Goal: Task Accomplishment & Management: Use online tool/utility

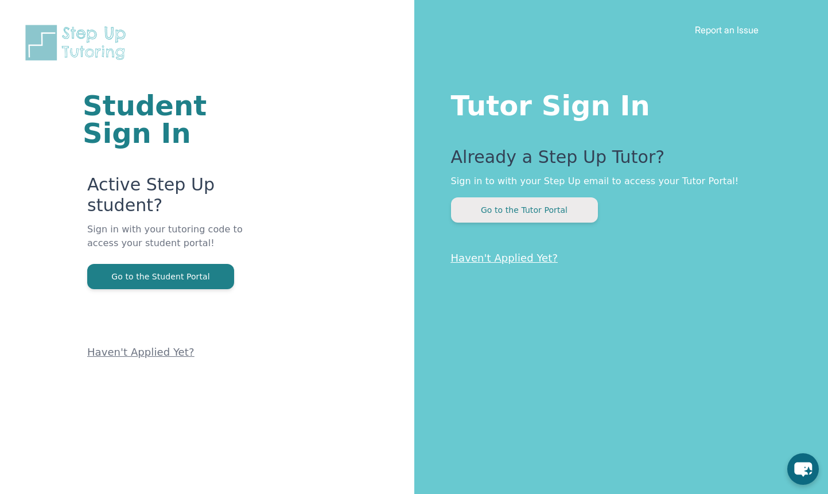
click at [489, 199] on button "Go to the Tutor Portal" at bounding box center [524, 209] width 147 height 25
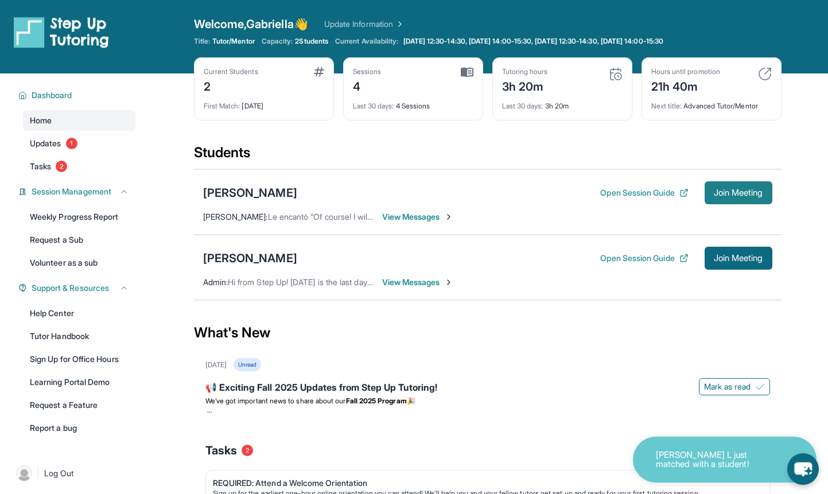
click at [724, 185] on button "Join Meeting" at bounding box center [739, 192] width 68 height 23
